Goal: Navigation & Orientation: Find specific page/section

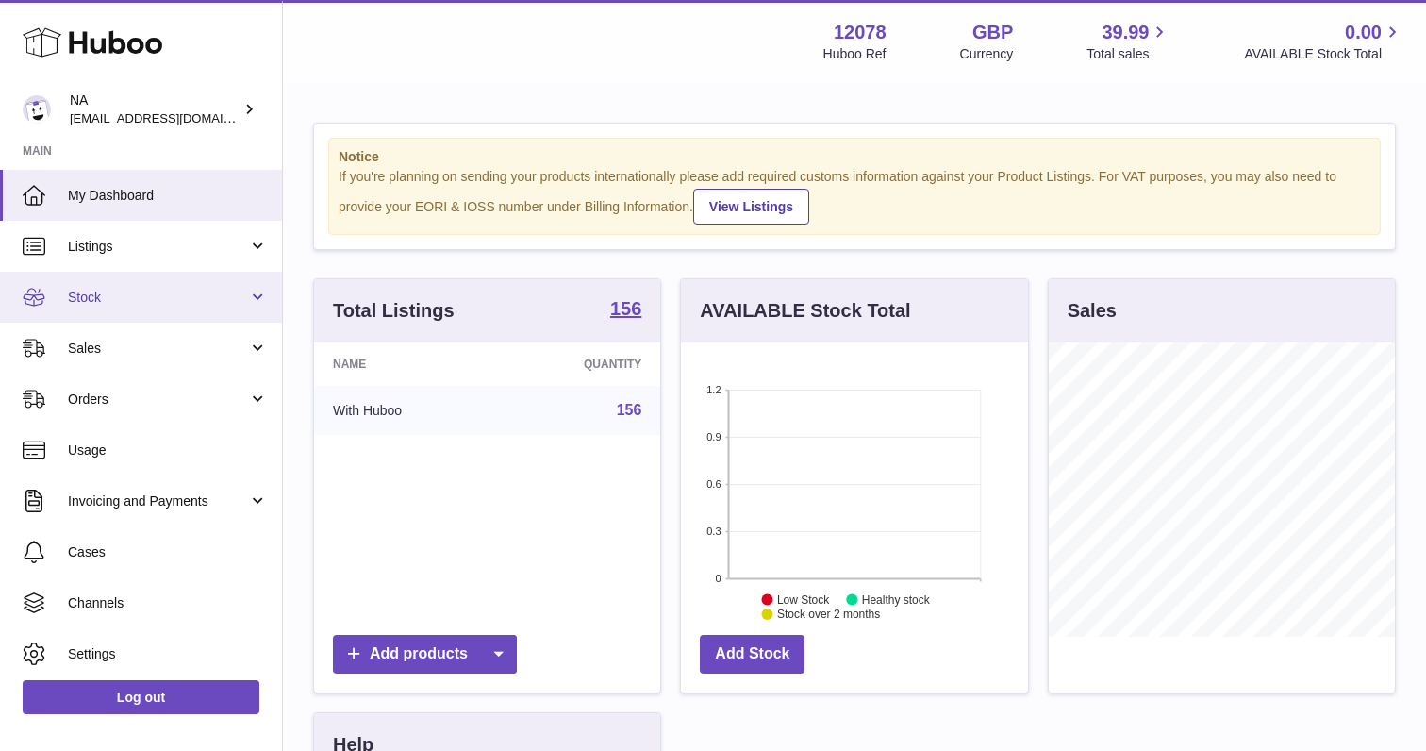
scroll to position [294, 346]
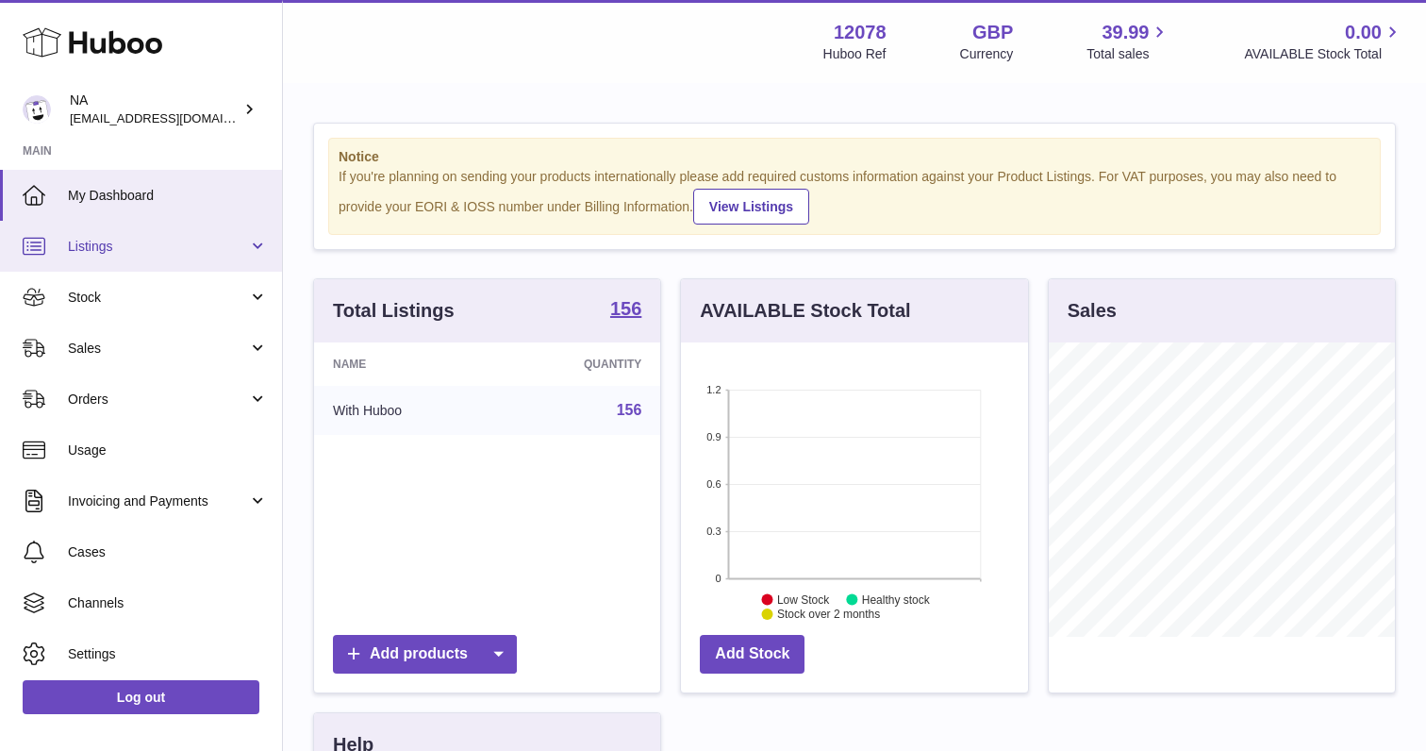
click at [162, 251] on span "Listings" at bounding box center [158, 247] width 180 height 18
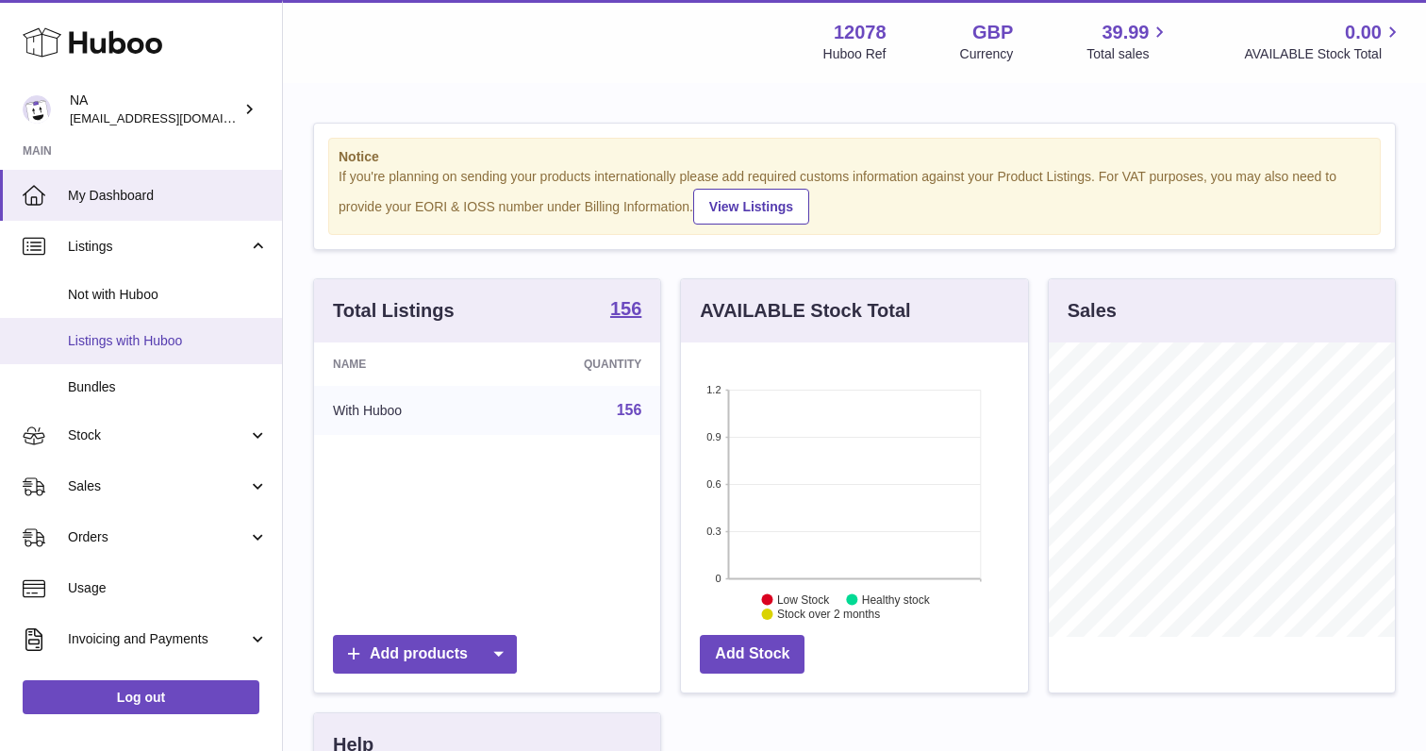
click at [157, 349] on link "Listings with Huboo" at bounding box center [141, 341] width 282 height 46
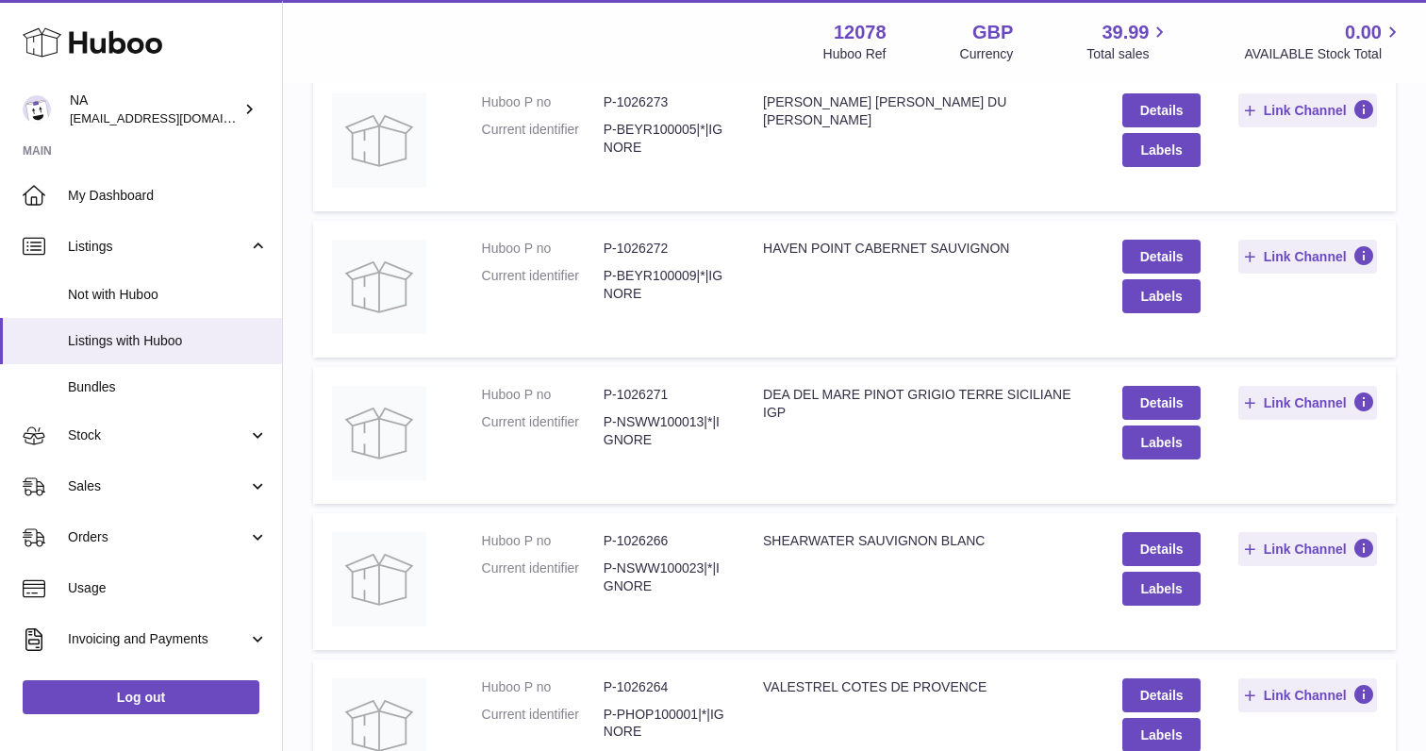
scroll to position [1242, 0]
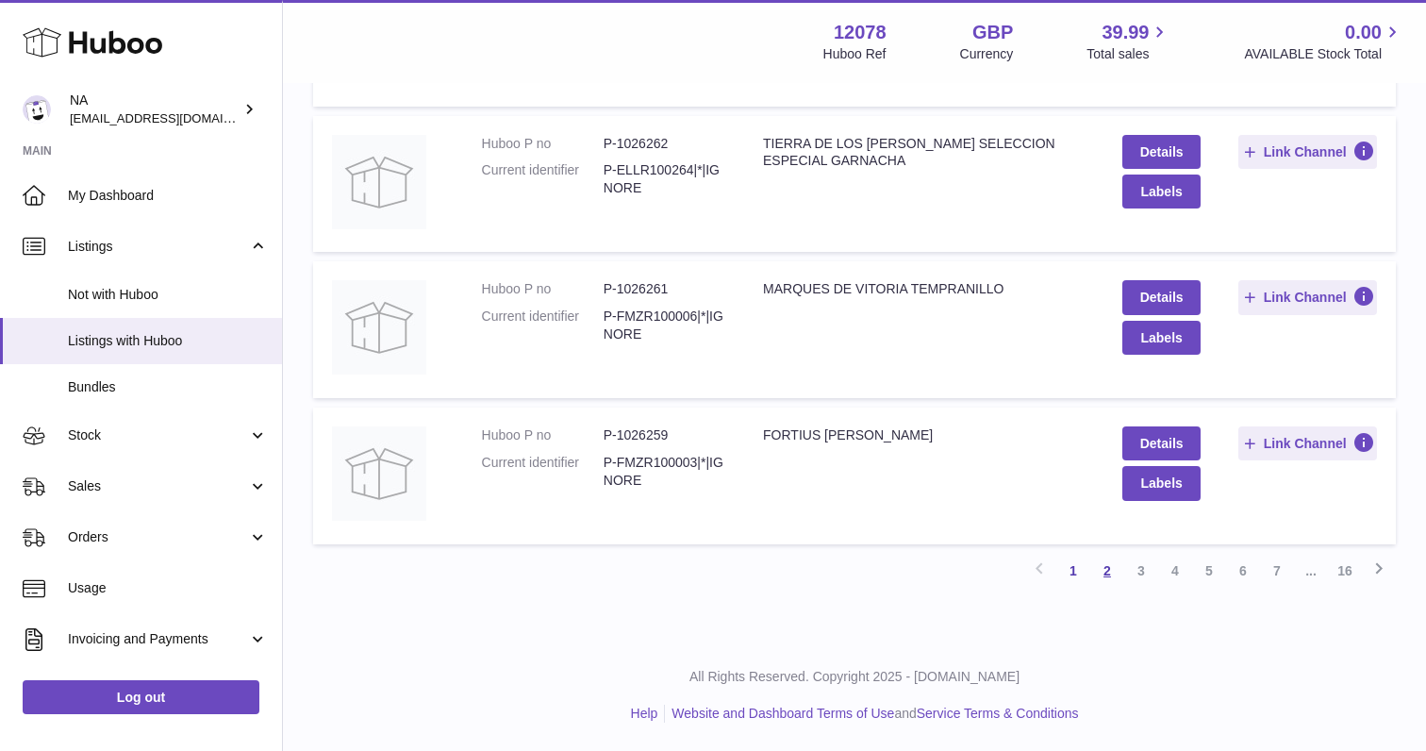
click at [1100, 570] on link "2" at bounding box center [1107, 571] width 34 height 34
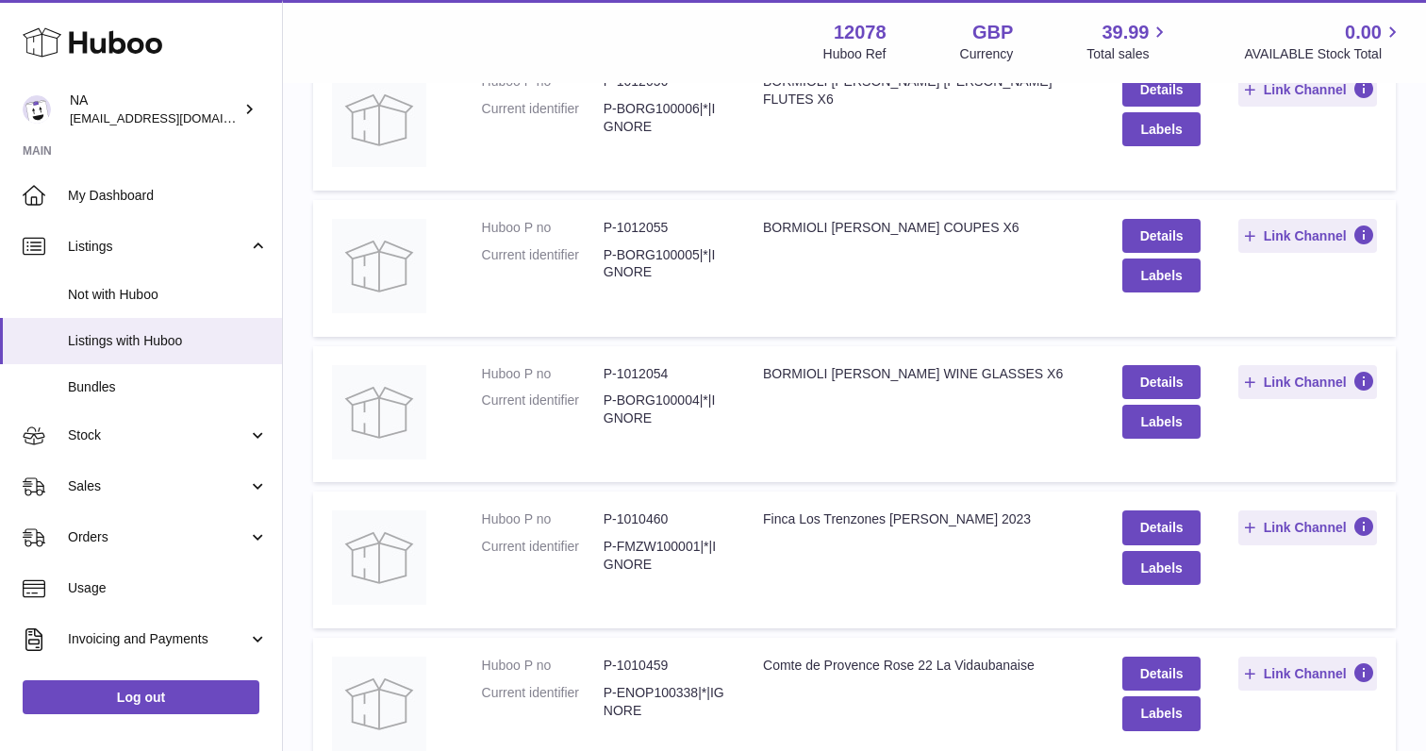
scroll to position [1242, 0]
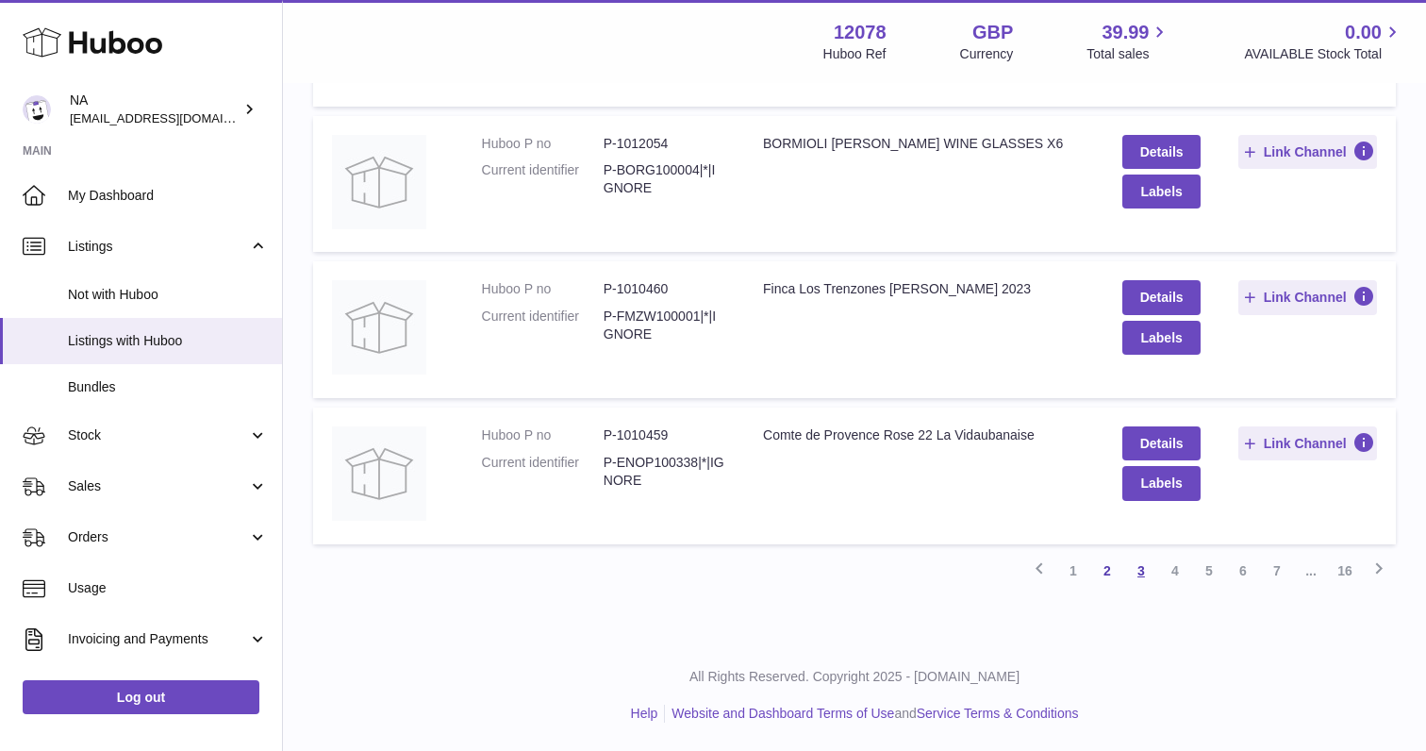
click at [1128, 575] on link "3" at bounding box center [1141, 571] width 34 height 34
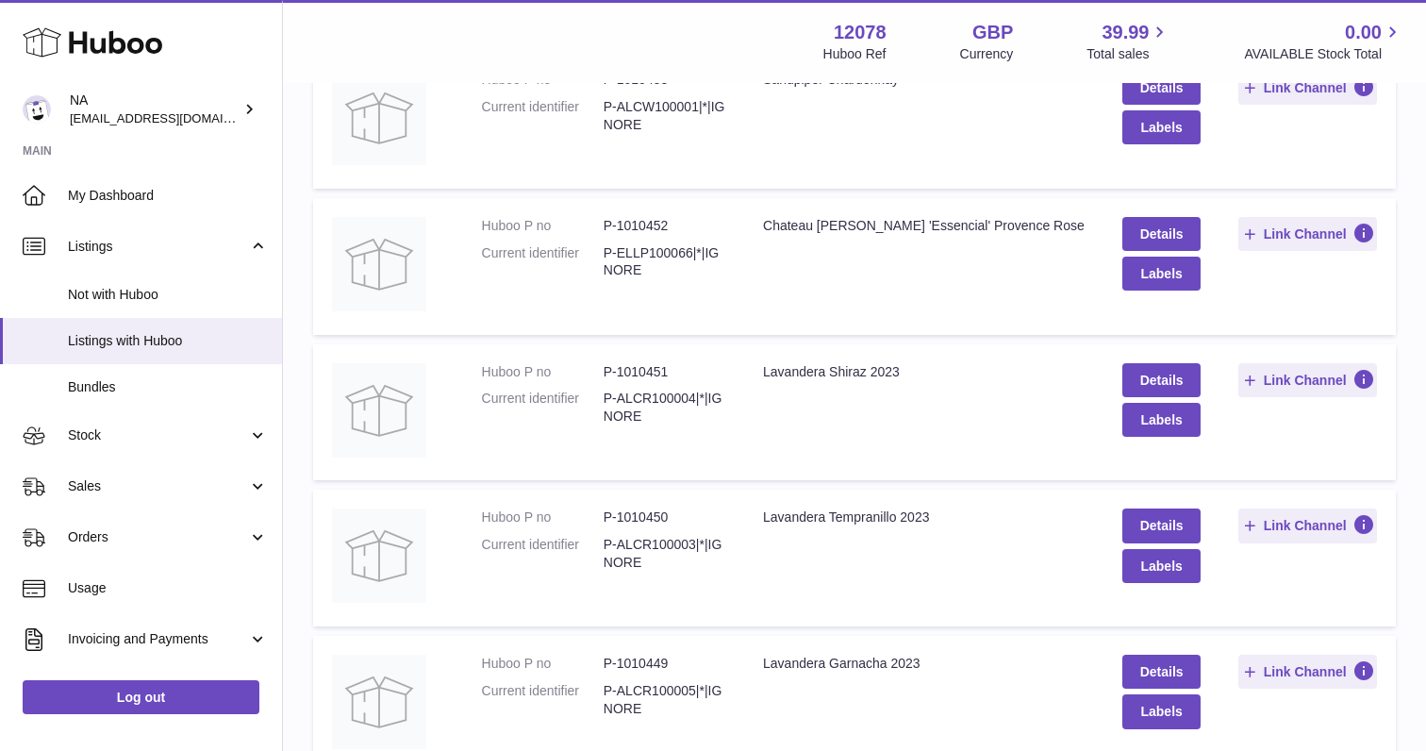
scroll to position [1242, 0]
